Goal: Information Seeking & Learning: Learn about a topic

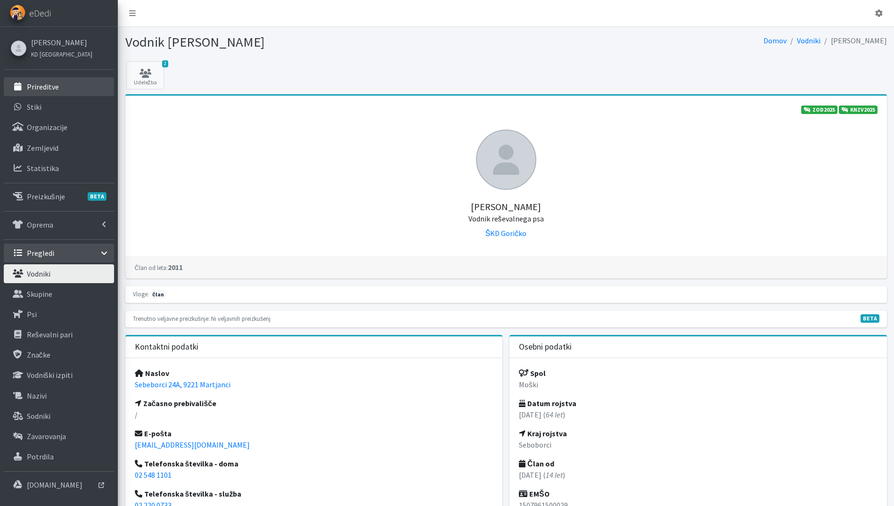
click at [45, 93] on link "Prireditve" at bounding box center [59, 86] width 110 height 19
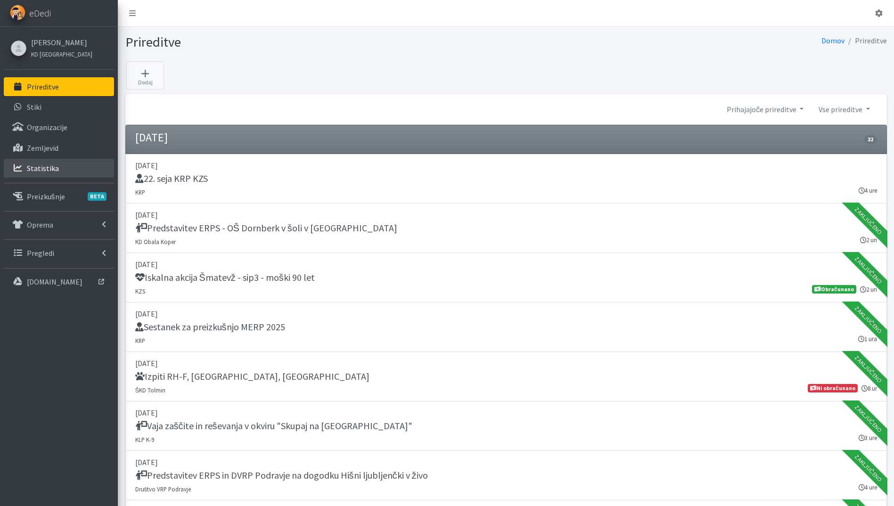
click at [42, 165] on p "Statistika" at bounding box center [43, 168] width 32 height 9
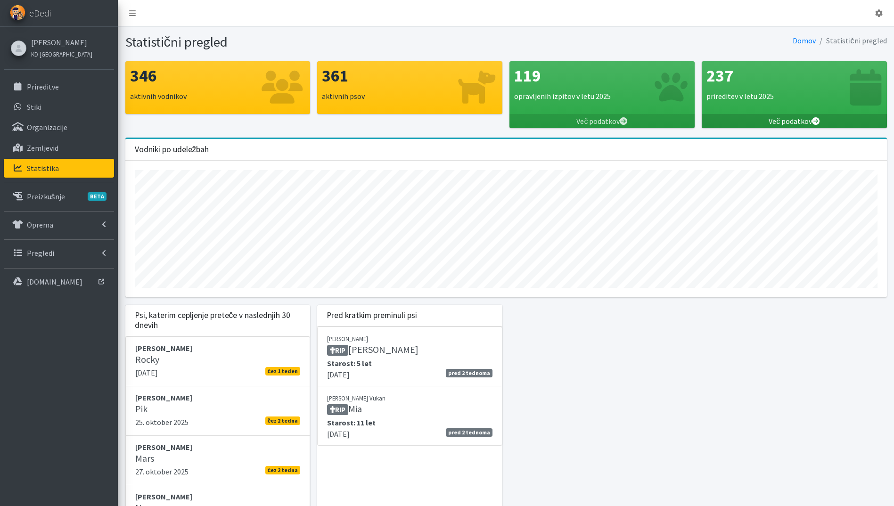
click at [813, 121] on icon at bounding box center [816, 121] width 8 height 8
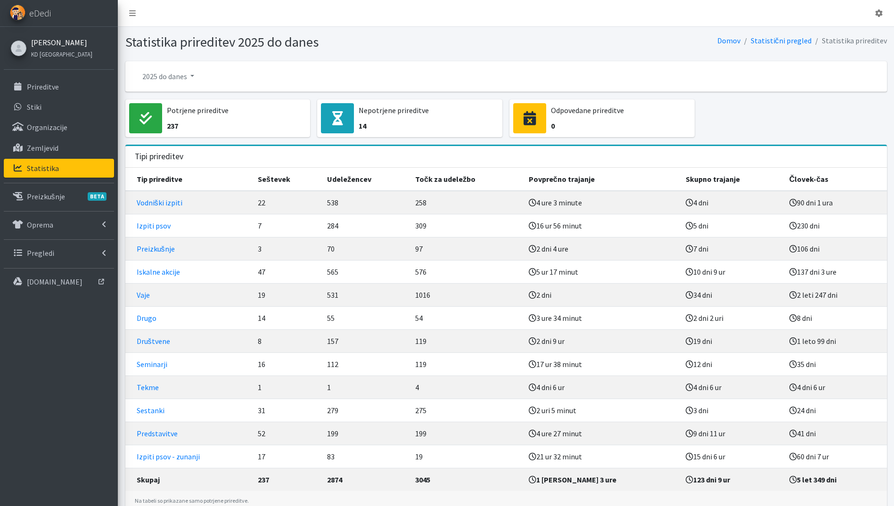
click at [49, 40] on link "[PERSON_NAME]" at bounding box center [61, 42] width 61 height 11
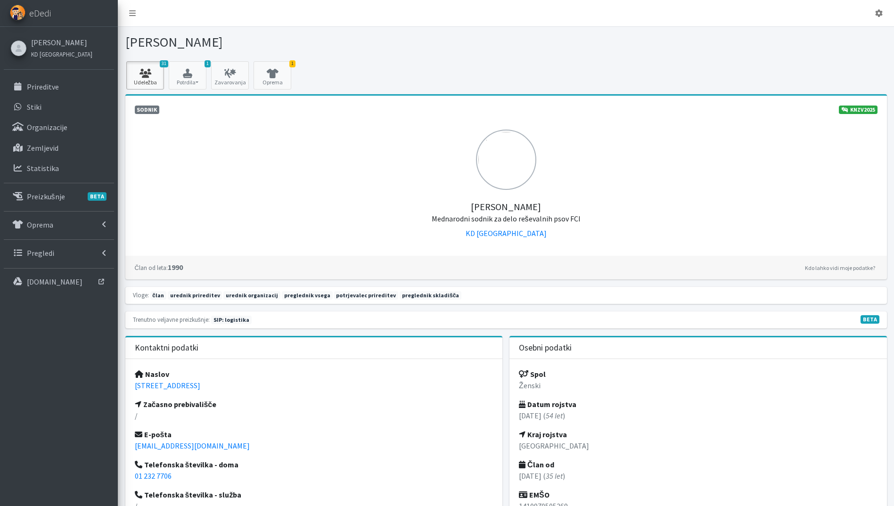
click at [150, 76] on icon at bounding box center [145, 73] width 32 height 9
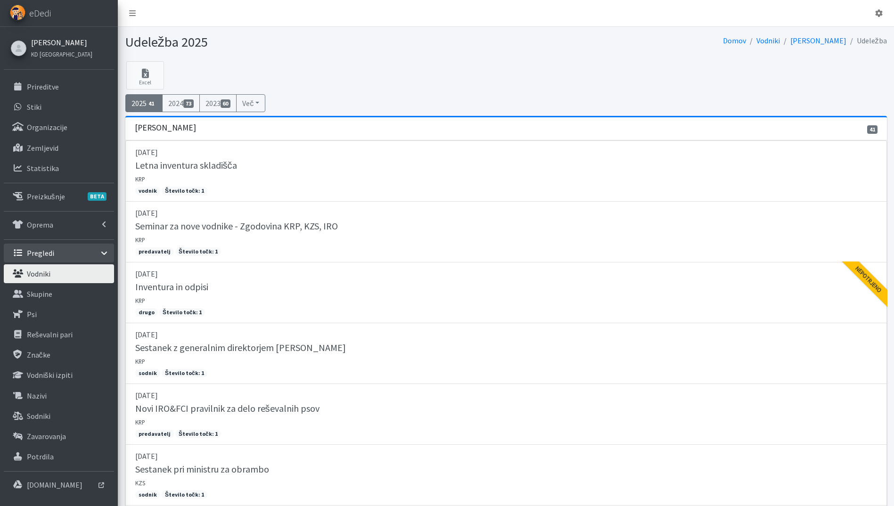
click at [47, 43] on link "[PERSON_NAME]" at bounding box center [61, 42] width 61 height 11
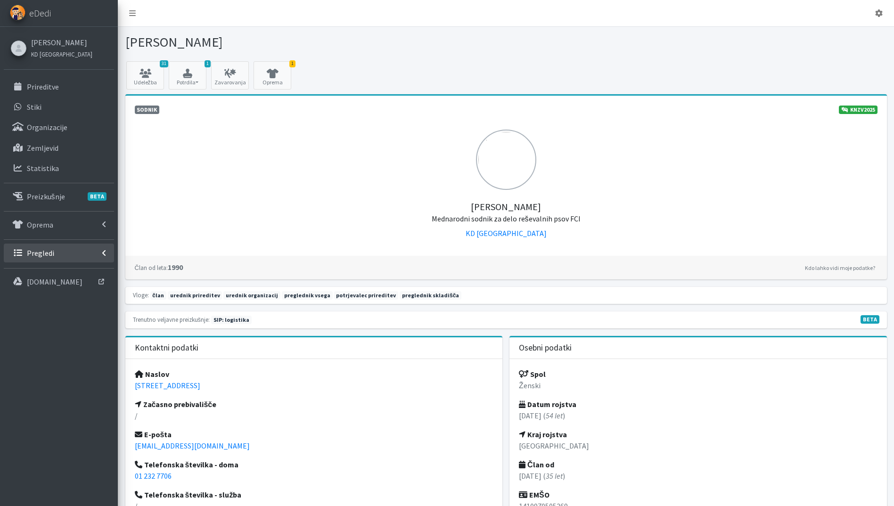
click at [44, 252] on p "Pregledi" at bounding box center [40, 252] width 27 height 9
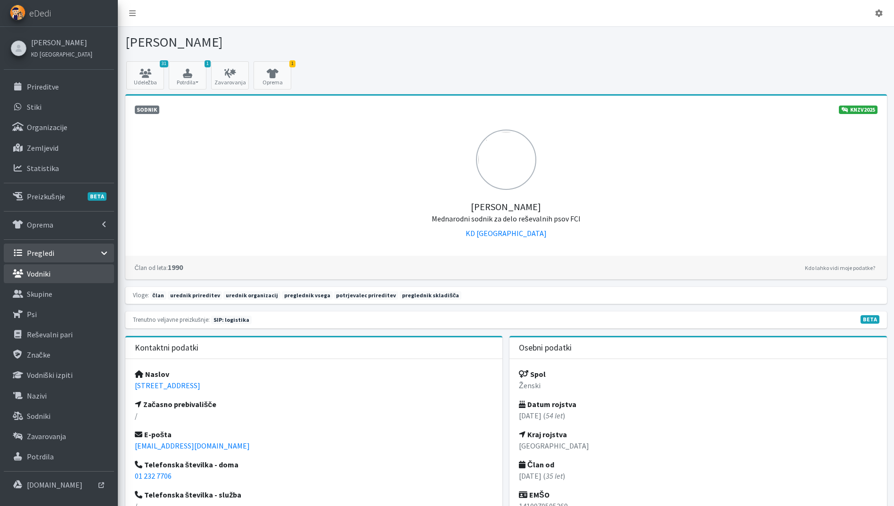
click at [60, 283] on link "Vodniki" at bounding box center [59, 273] width 110 height 19
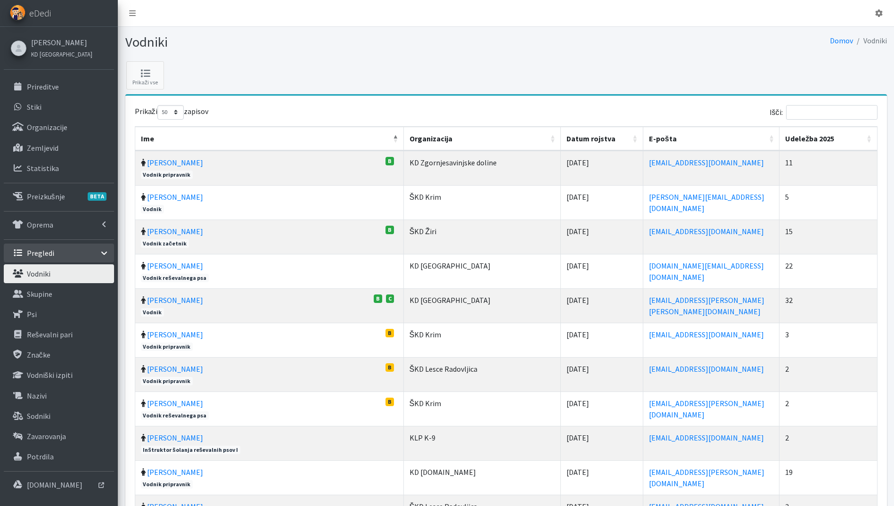
select select "50"
click at [870, 136] on th "Udeležba 2025" at bounding box center [829, 139] width 98 height 24
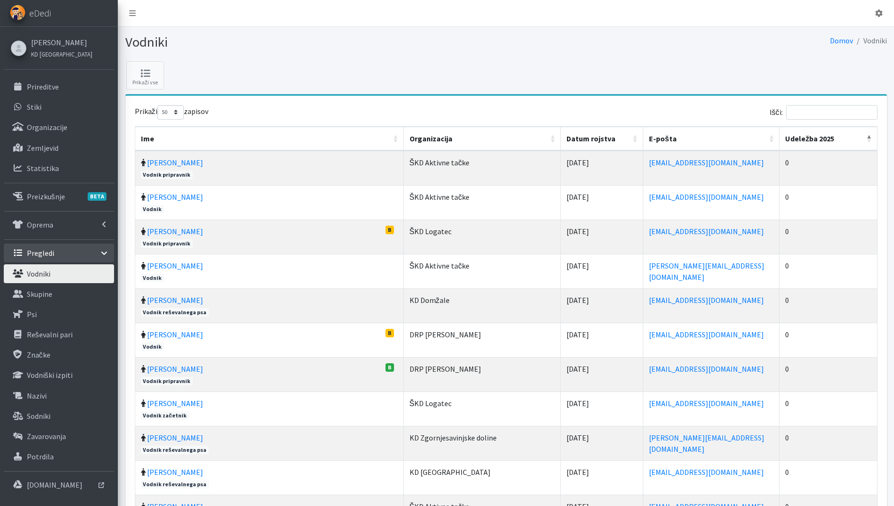
click at [870, 136] on th "Udeležba 2025" at bounding box center [829, 139] width 98 height 24
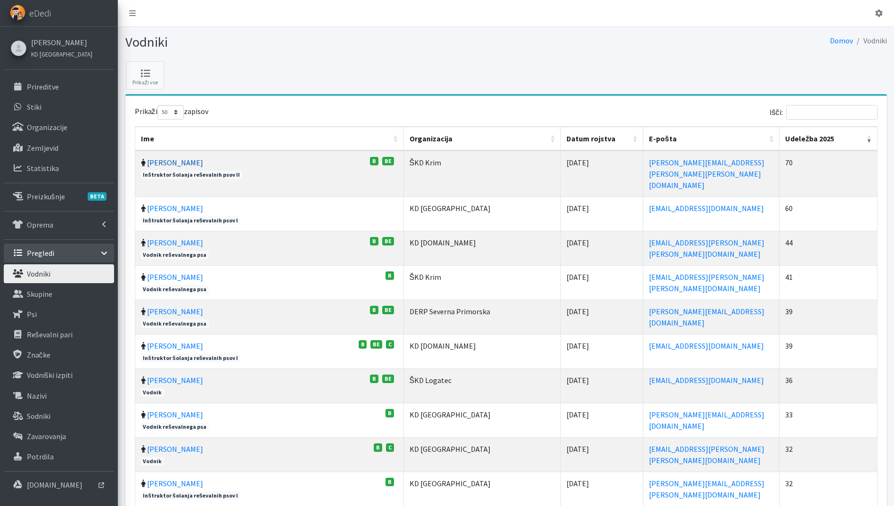
click at [157, 161] on link "[PERSON_NAME]" at bounding box center [175, 162] width 56 height 9
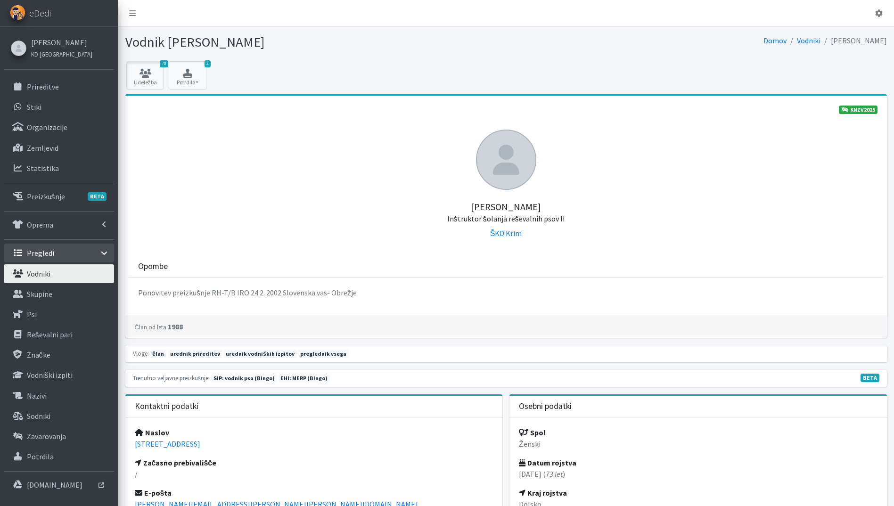
click at [144, 76] on icon at bounding box center [145, 73] width 32 height 9
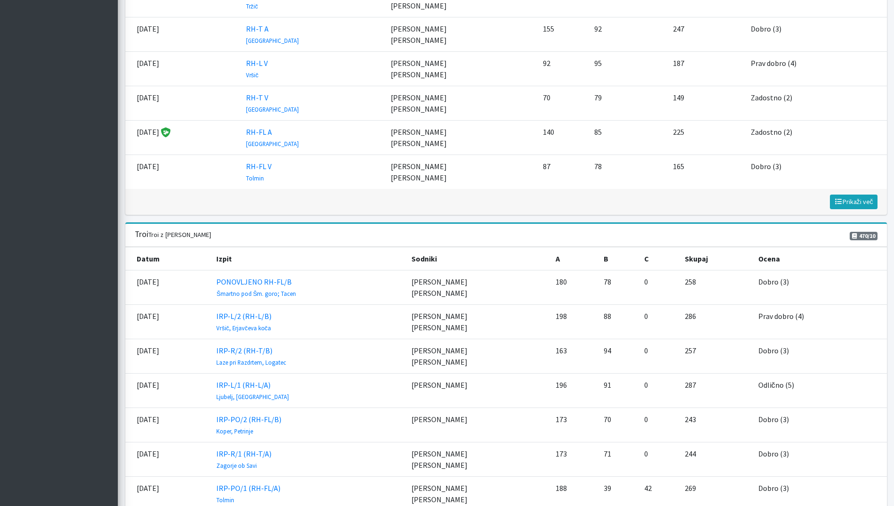
scroll to position [2027, 0]
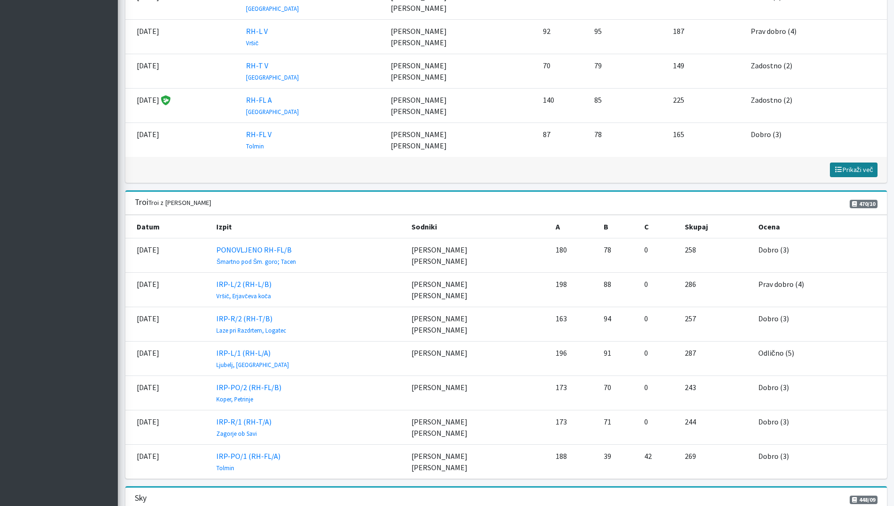
click at [872, 165] on span "Prikaži več" at bounding box center [853, 169] width 39 height 8
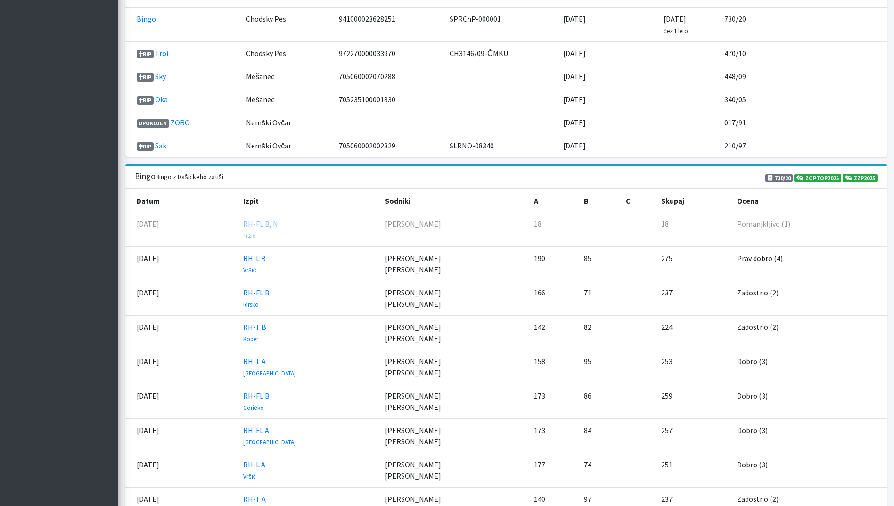
scroll to position [1306, 0]
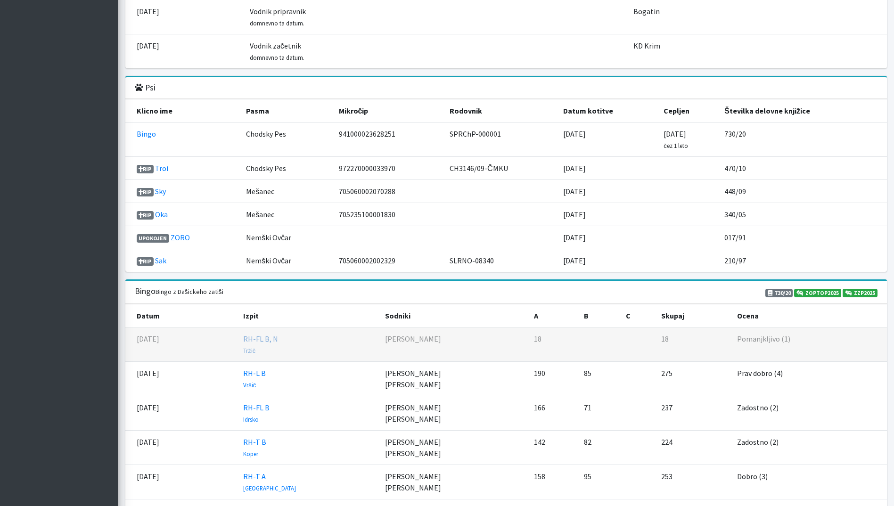
click at [278, 334] on link "RH-FL B, N Tržič" at bounding box center [260, 344] width 35 height 21
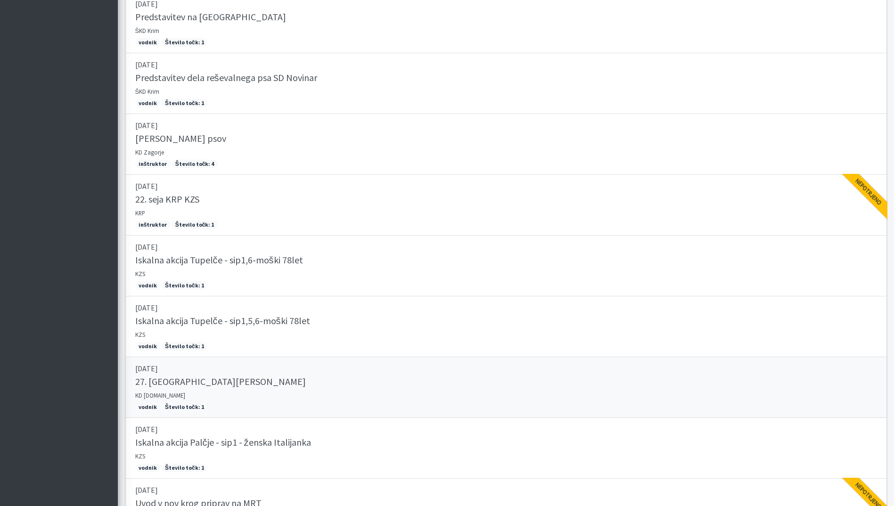
scroll to position [3614, 0]
